Goal: Find contact information: Find contact information

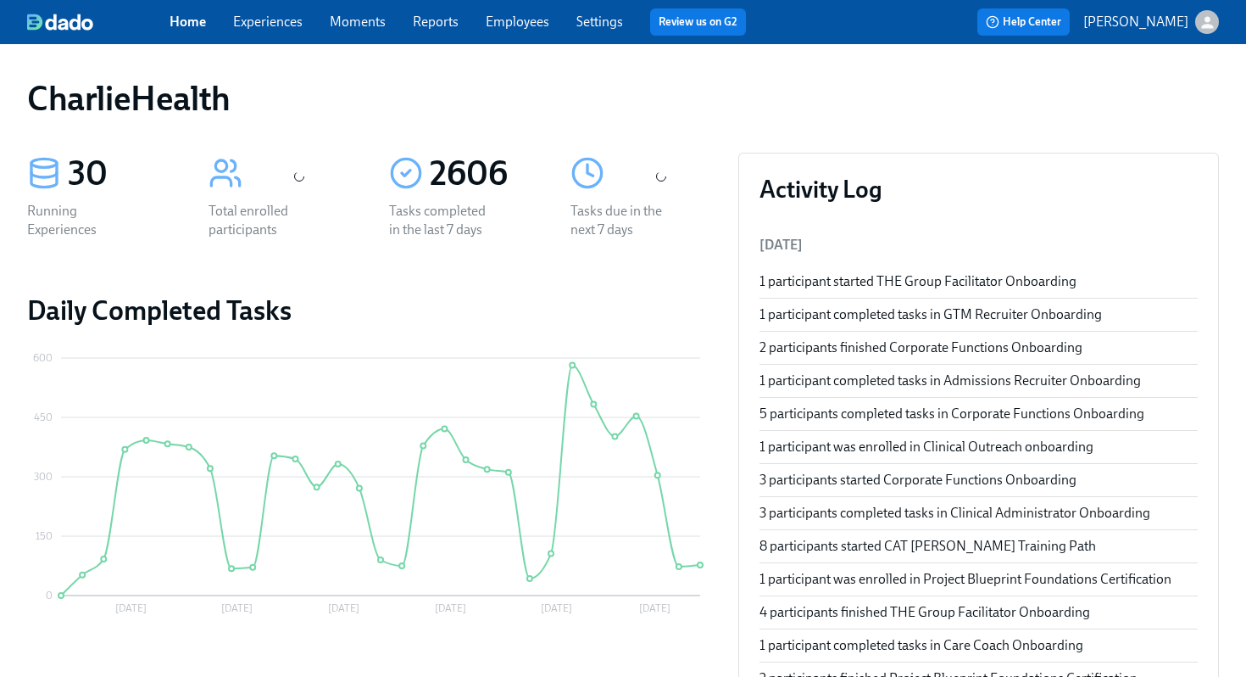
click at [500, 29] on link "Employees" at bounding box center [518, 22] width 64 height 16
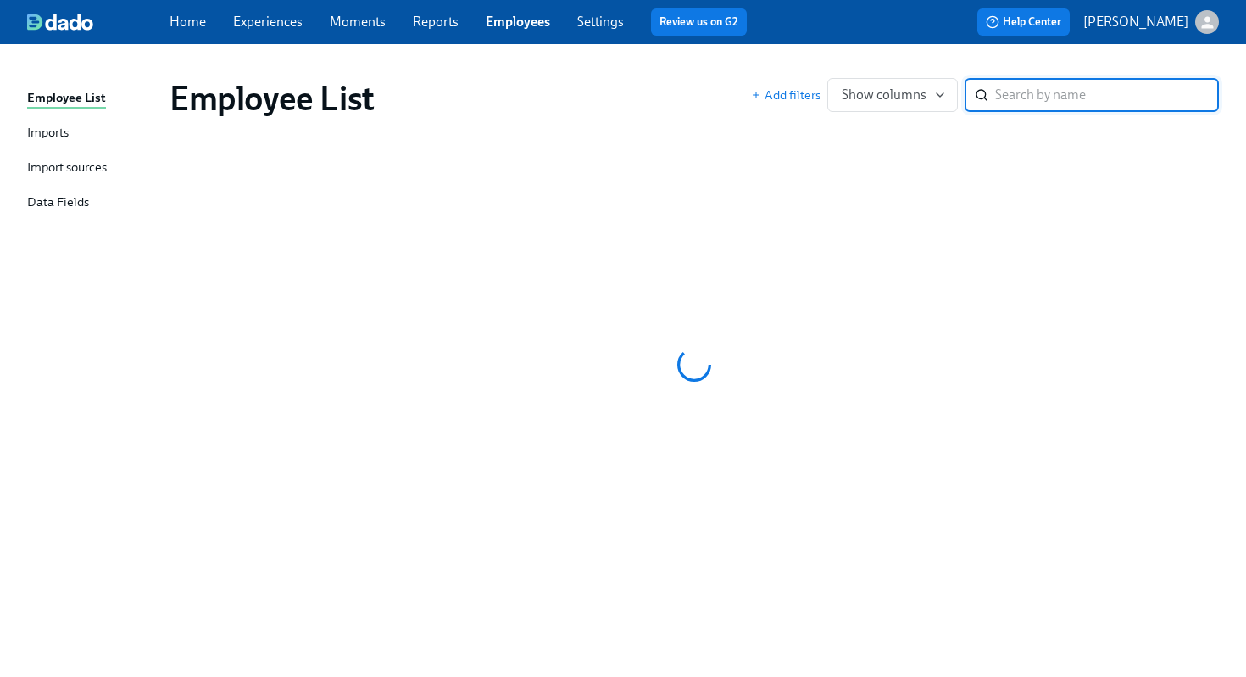
click at [654, 68] on div "Employee List Add filters Show columns ​" at bounding box center [694, 98] width 1077 height 68
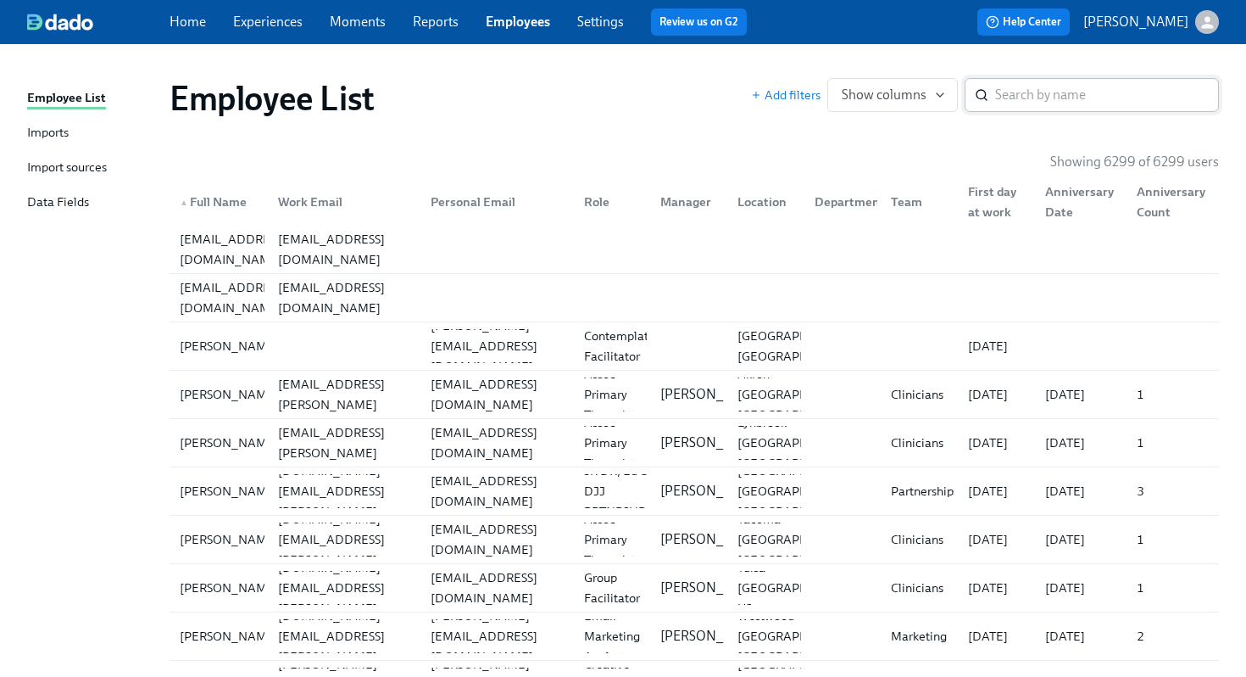
click at [1086, 96] on input "search" at bounding box center [1107, 95] width 224 height 34
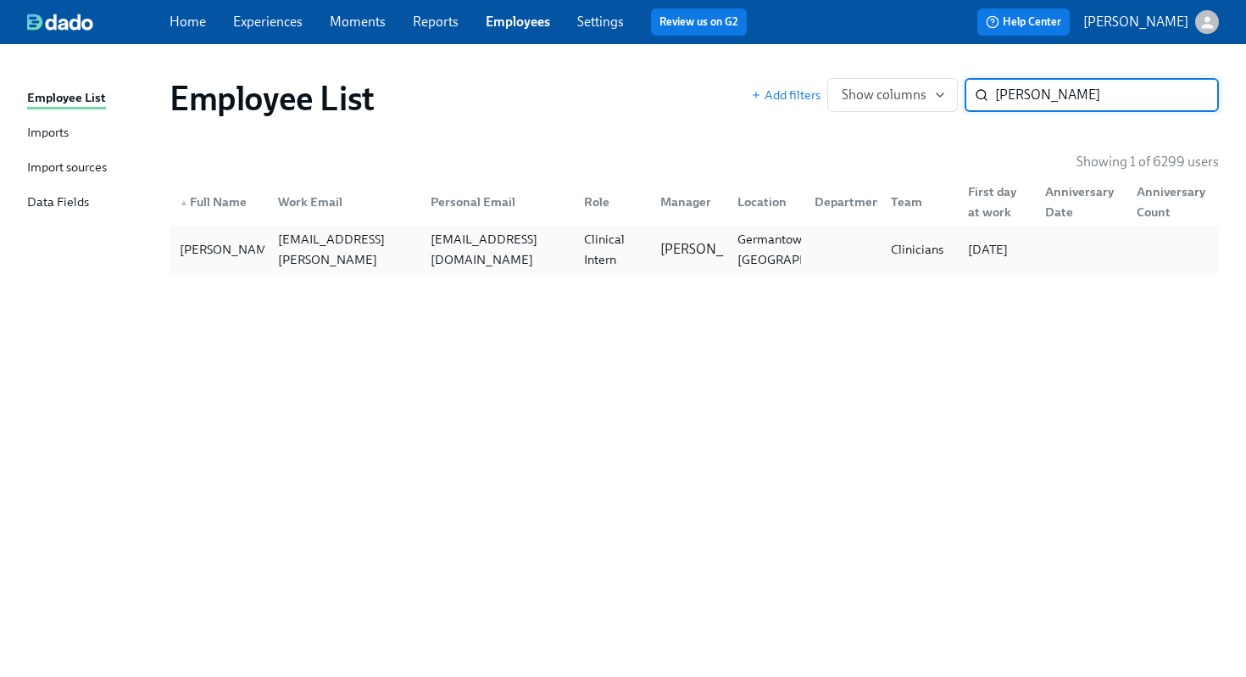
type input "[PERSON_NAME]"
click at [826, 233] on div at bounding box center [839, 249] width 77 height 34
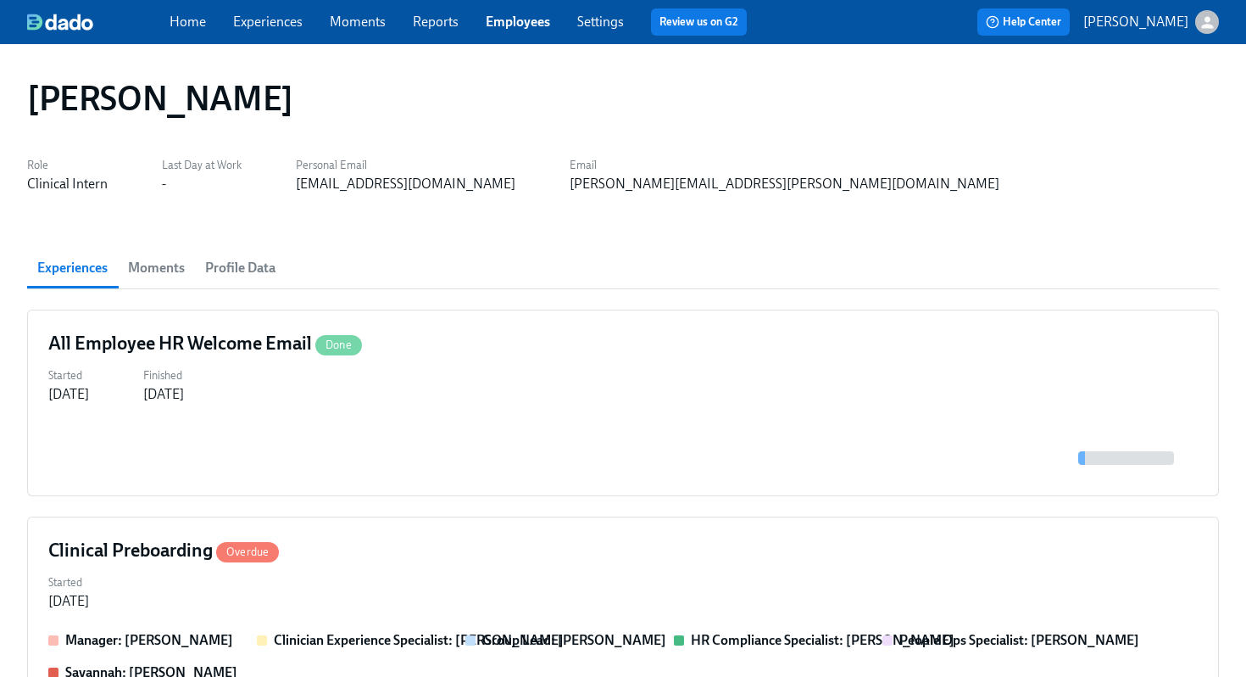
scroll to position [280, 0]
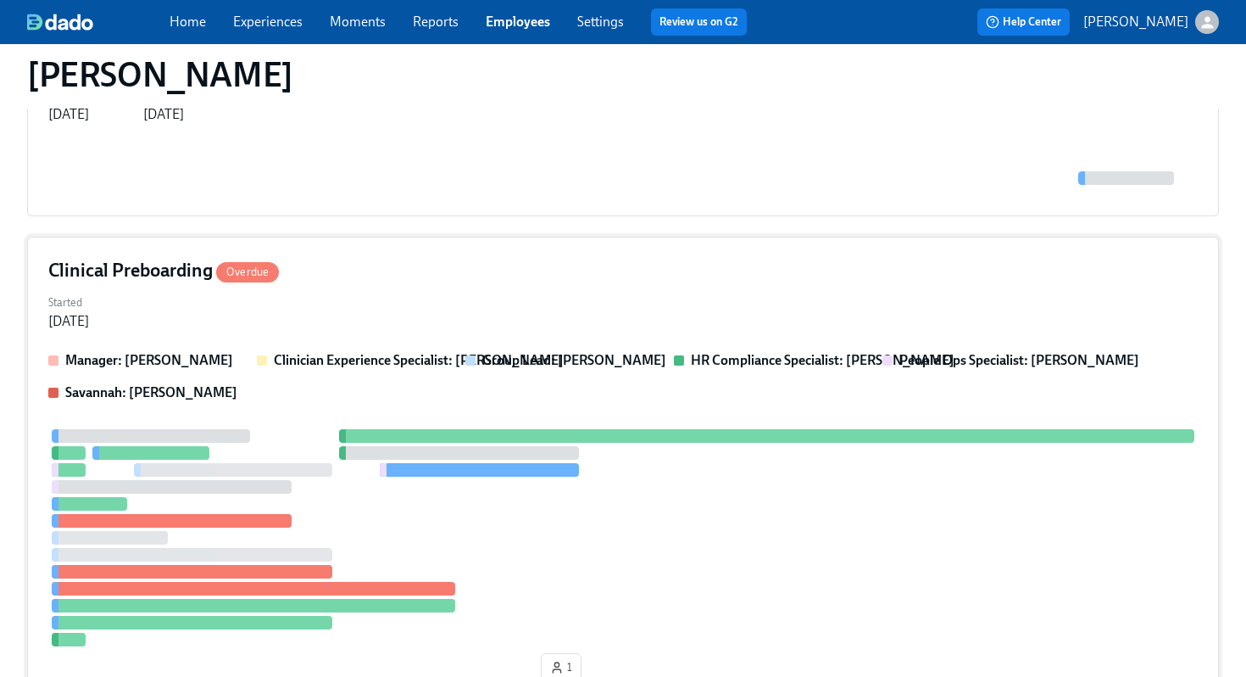
click at [752, 323] on div "Started [DATE]" at bounding box center [623, 310] width 1150 height 41
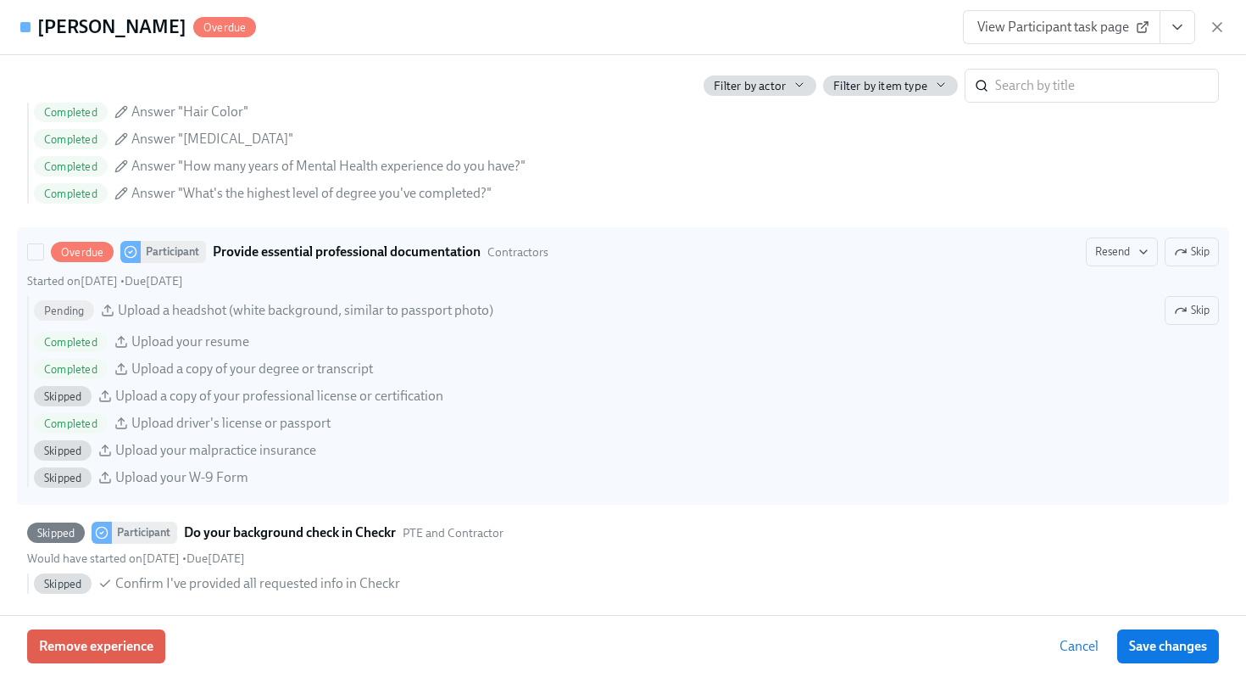
scroll to position [1580, 0]
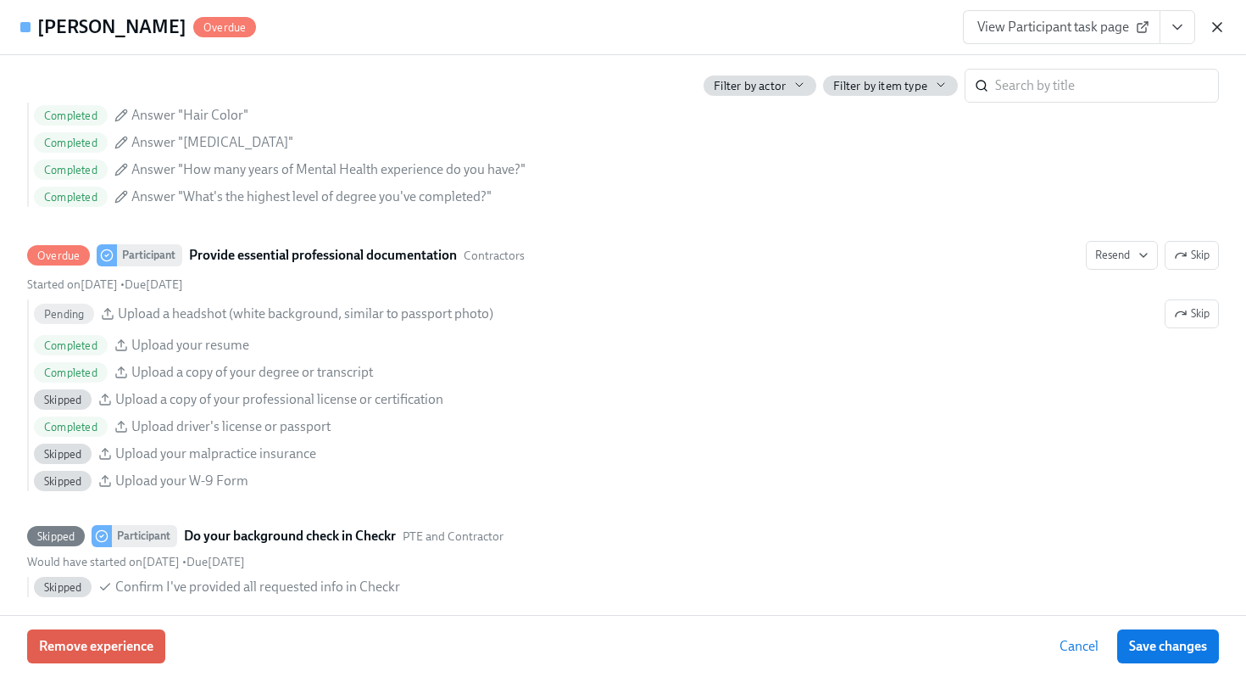
click at [1217, 25] on icon "button" at bounding box center [1217, 27] width 17 height 17
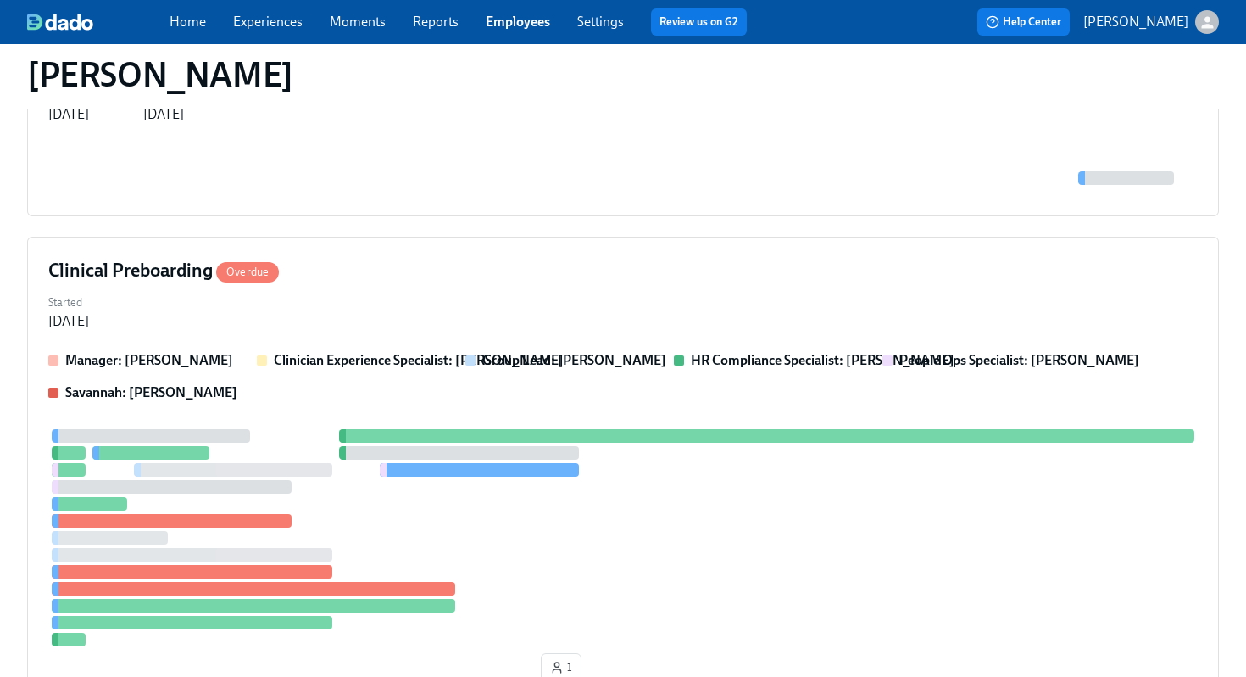
click at [536, 30] on link "Employees" at bounding box center [518, 22] width 64 height 16
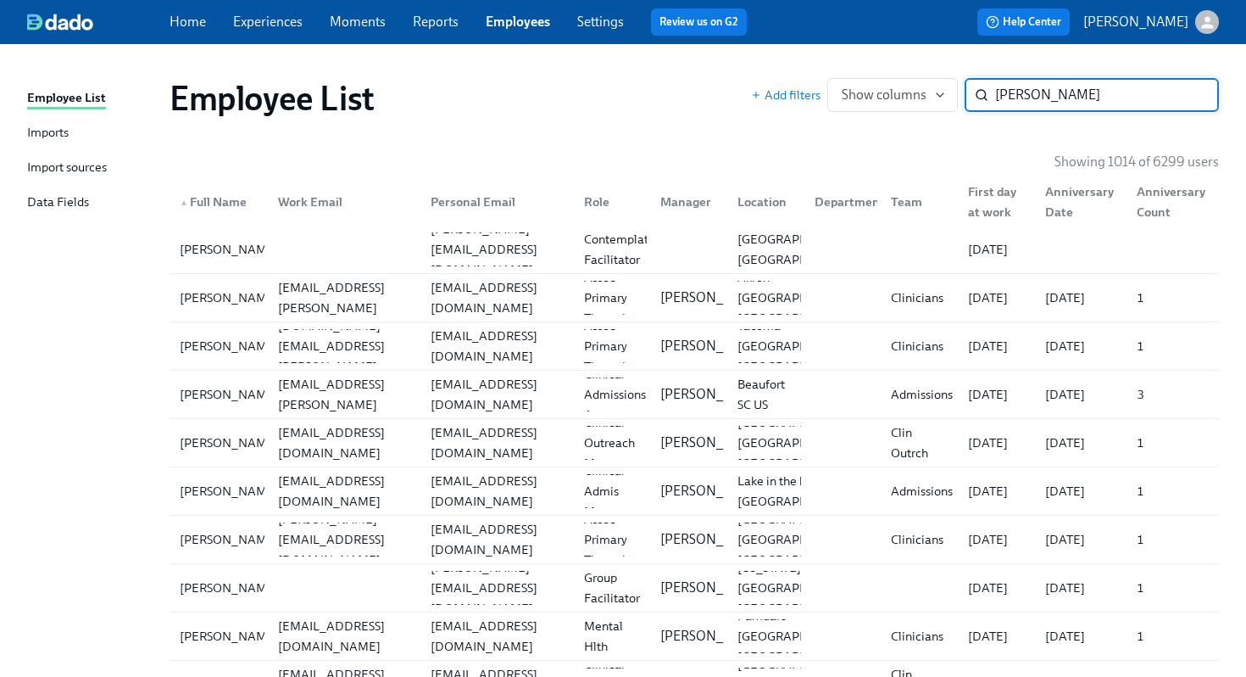
type input "ricki"
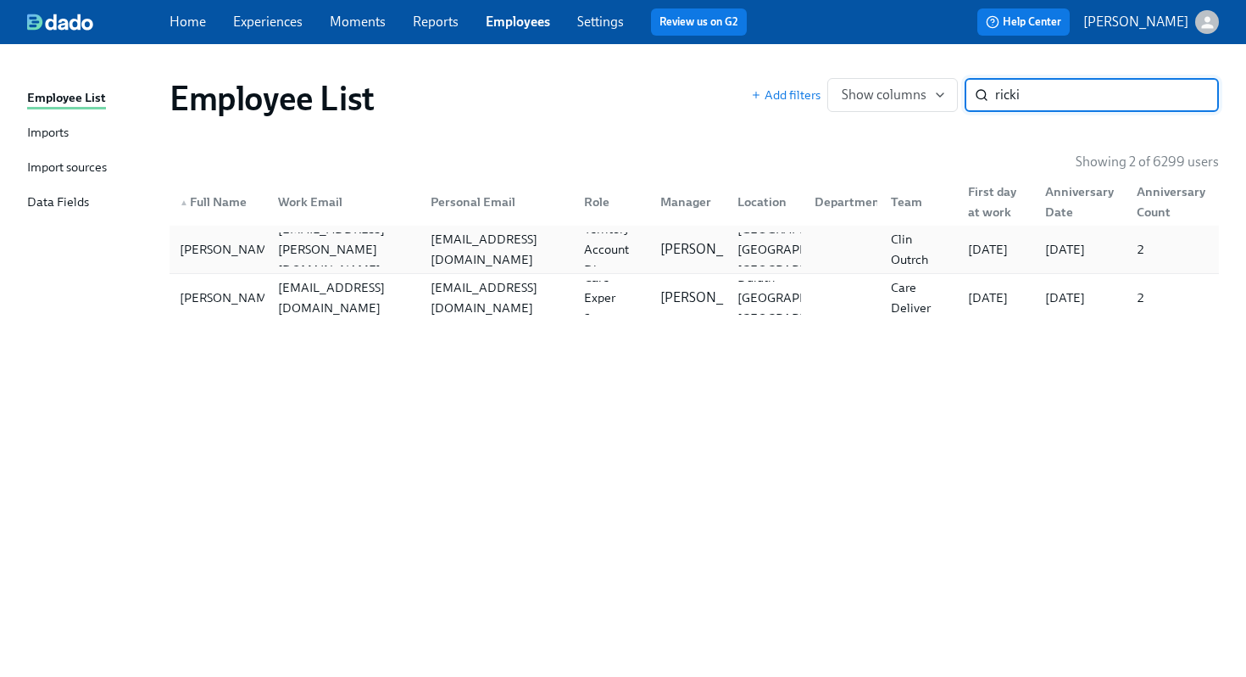
click at [561, 234] on div "[EMAIL_ADDRESS][DOMAIN_NAME]" at bounding box center [493, 249] width 153 height 34
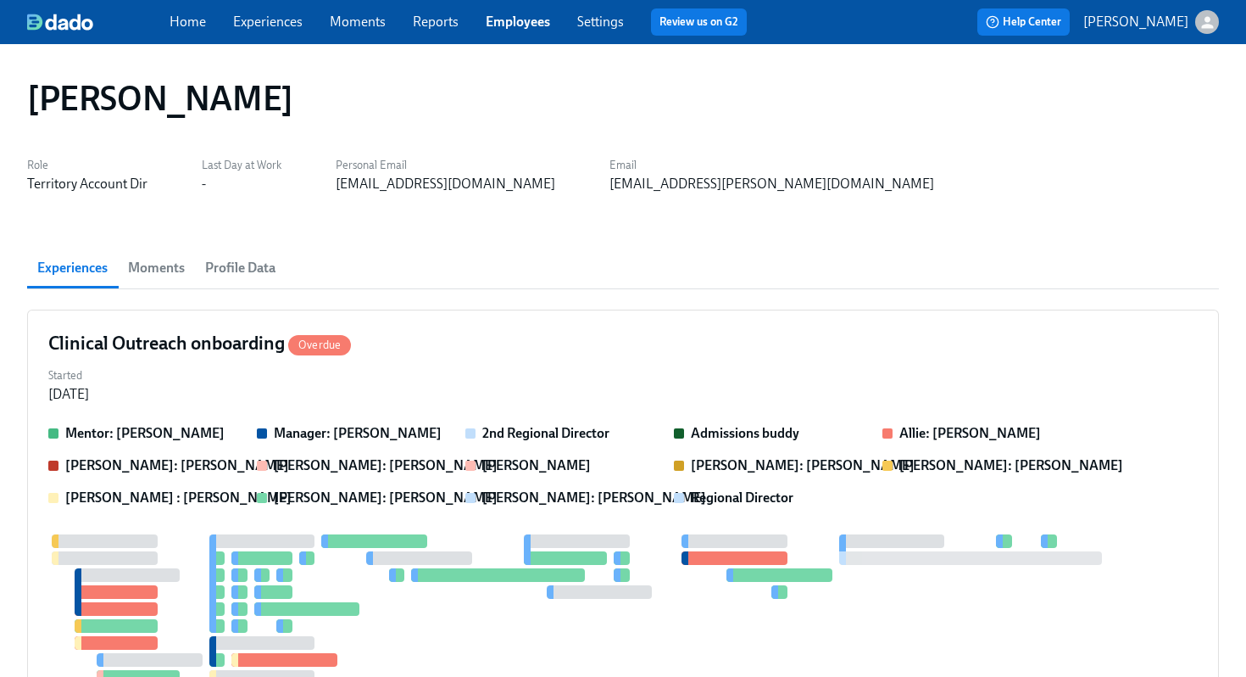
click at [523, 11] on div "Home Experiences Moments Reports Employees Settings Review us on G2" at bounding box center [465, 21] width 591 height 27
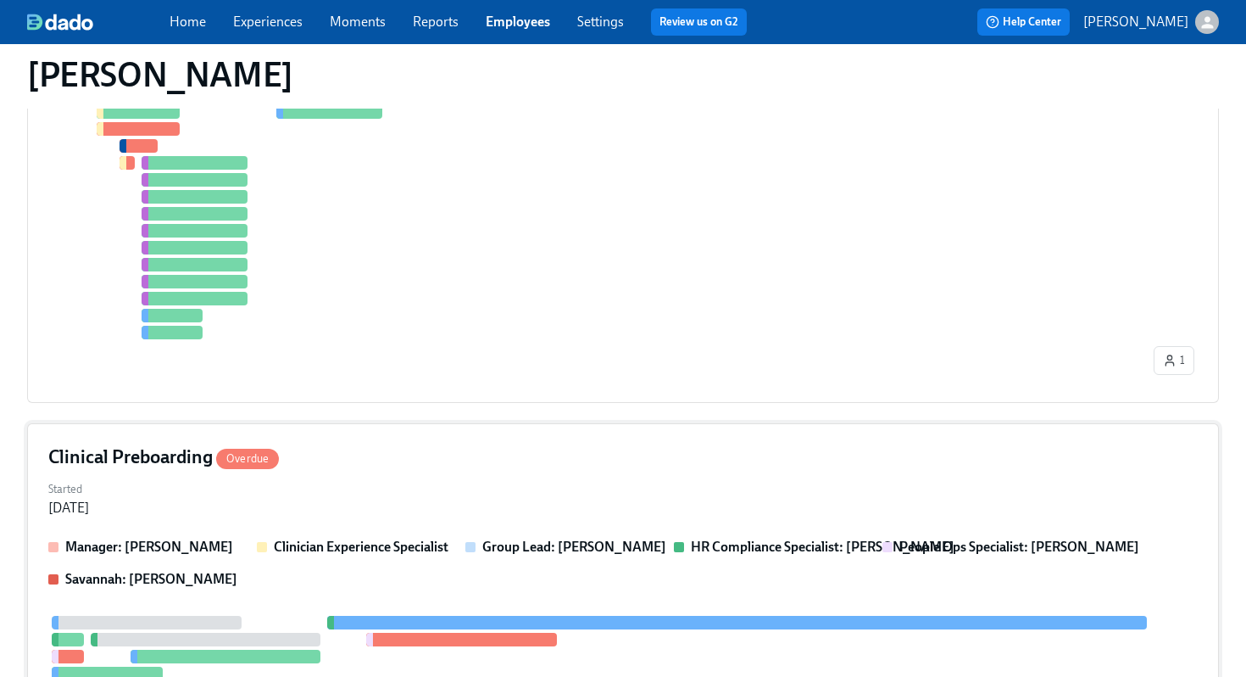
scroll to position [644, 0]
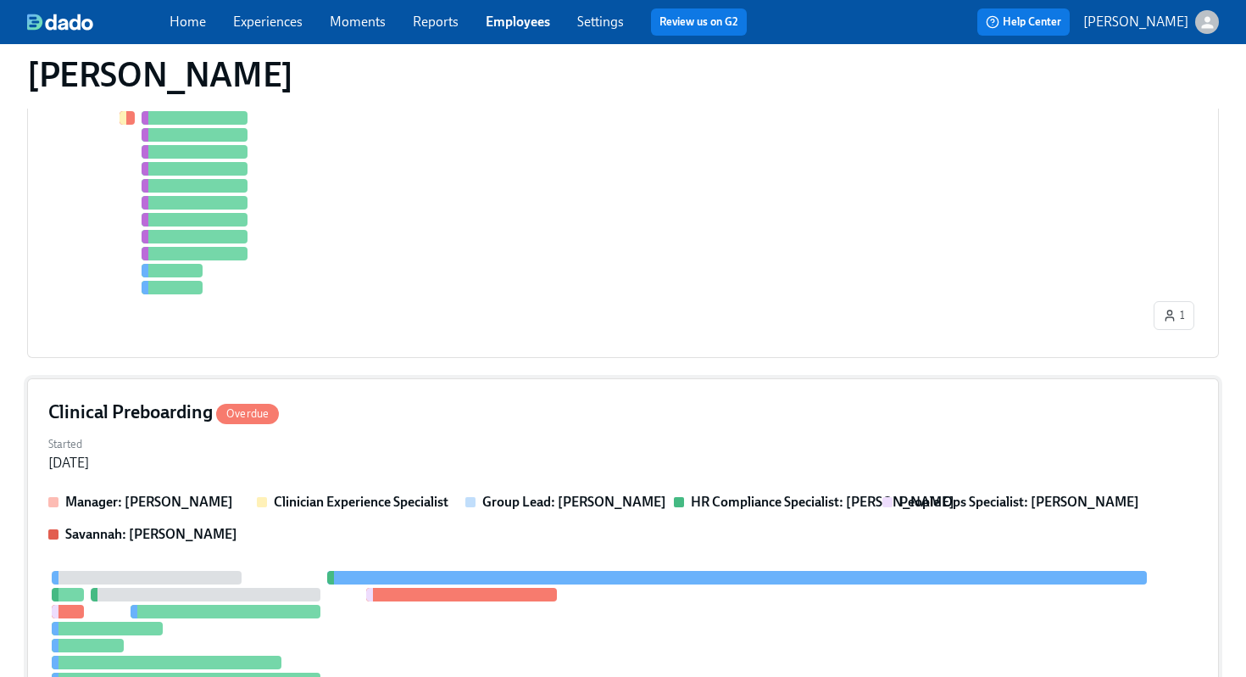
click at [633, 426] on div "Clinical Preboarding Overdue Started [DATE] Manager: [PERSON_NAME] Clinician Ex…" at bounding box center [623, 623] width 1192 height 490
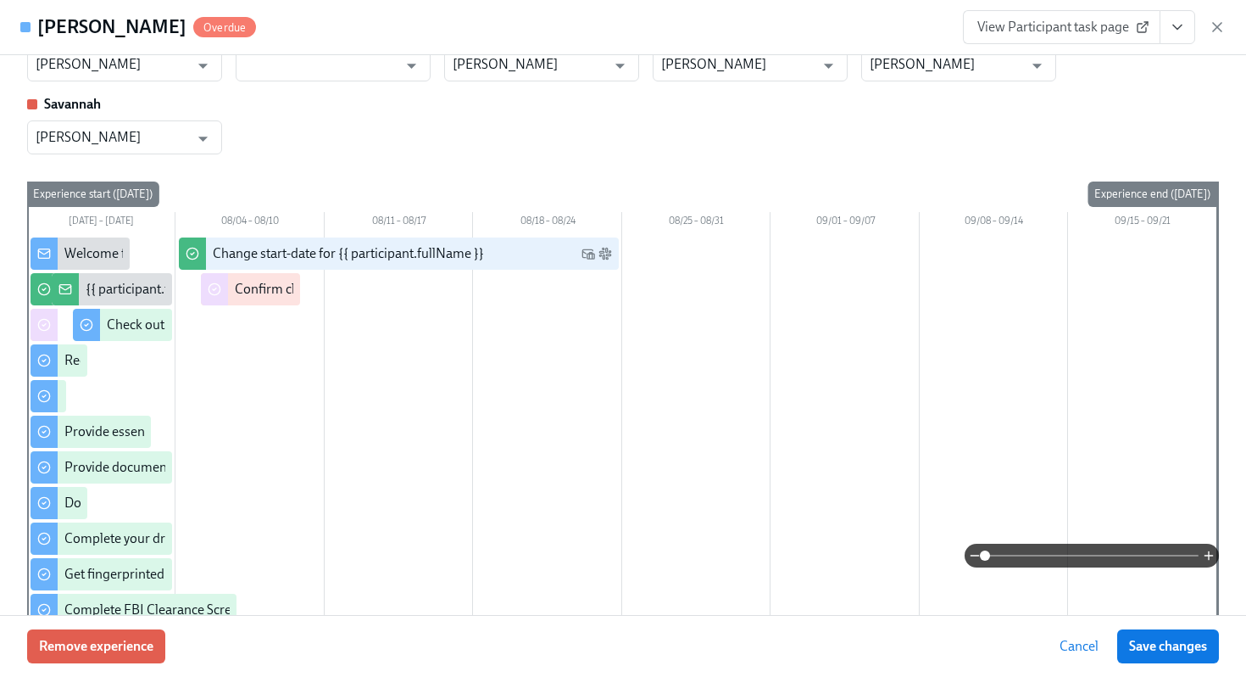
scroll to position [0, 0]
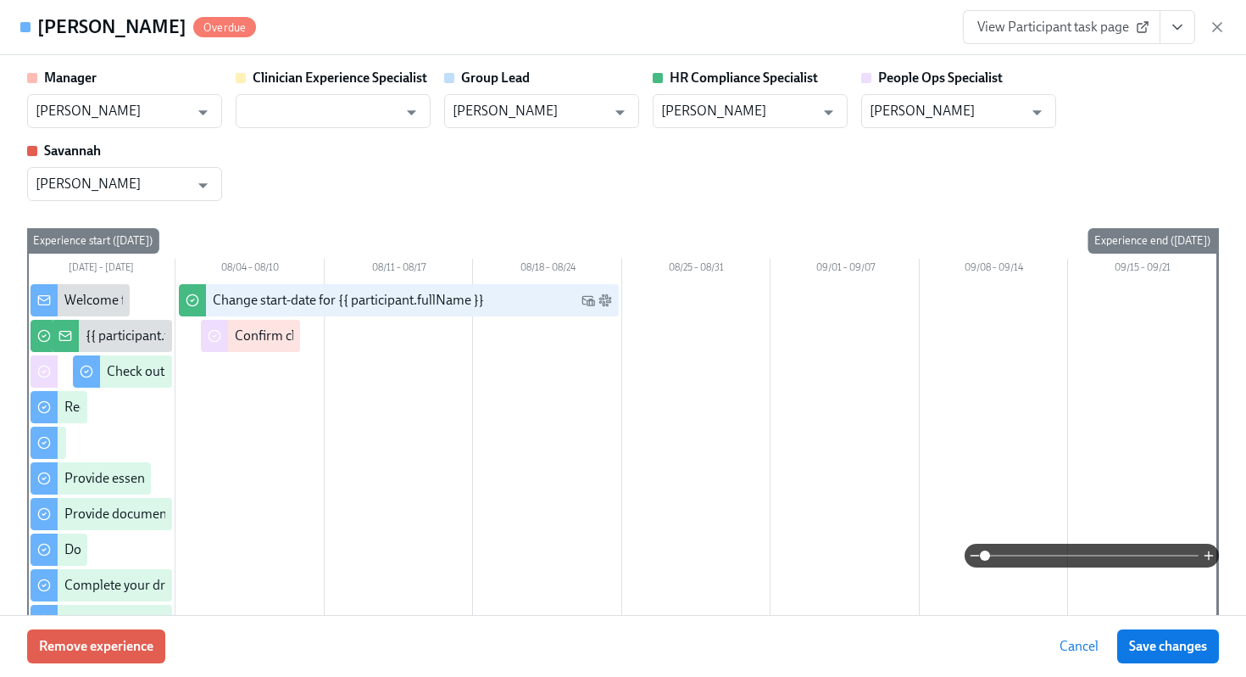
click at [625, 139] on div "Manager [PERSON_NAME] ​ Clinician Experience Specialist ​ Group Lead [PERSON_NA…" at bounding box center [623, 135] width 1192 height 132
click at [1225, 25] on icon "button" at bounding box center [1217, 27] width 17 height 17
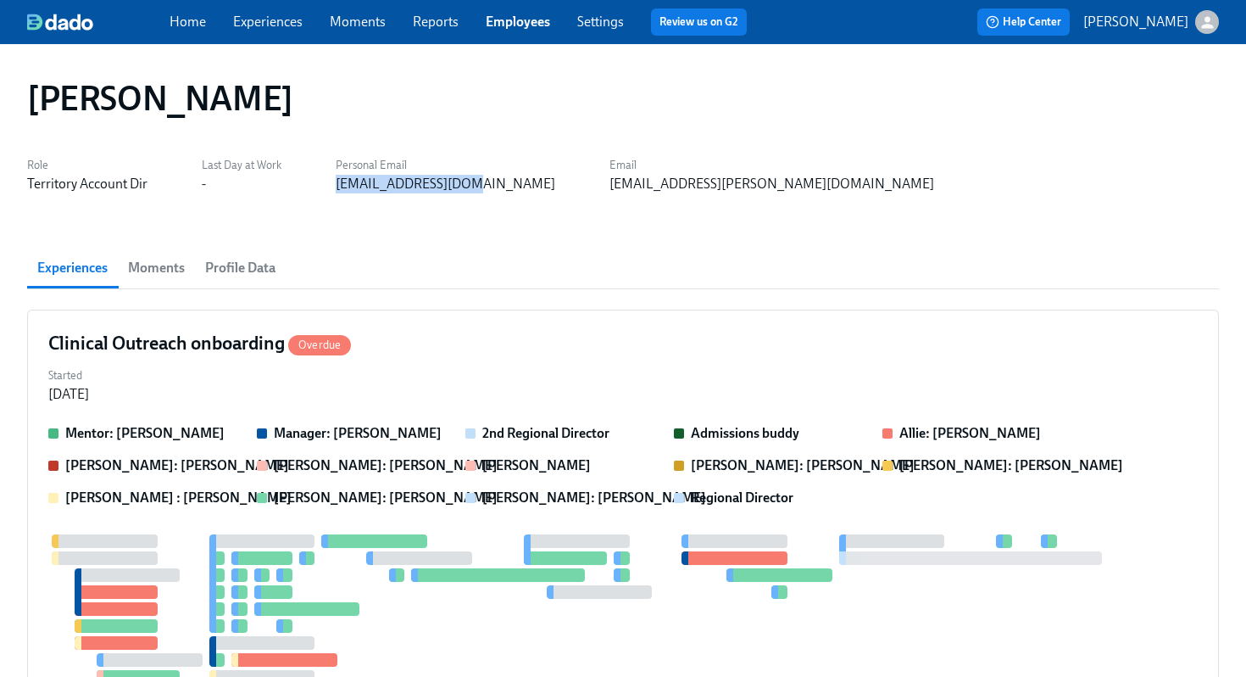
drag, startPoint x: 468, startPoint y: 191, endPoint x: 326, endPoint y: 192, distance: 142.4
click at [326, 192] on div "Role Territory Account Dir Last Day at Work - Personal Email [EMAIL_ADDRESS][DO…" at bounding box center [623, 173] width 1192 height 41
copy div "[EMAIL_ADDRESS][DOMAIN_NAME]"
